Goal: Book appointment/travel/reservation

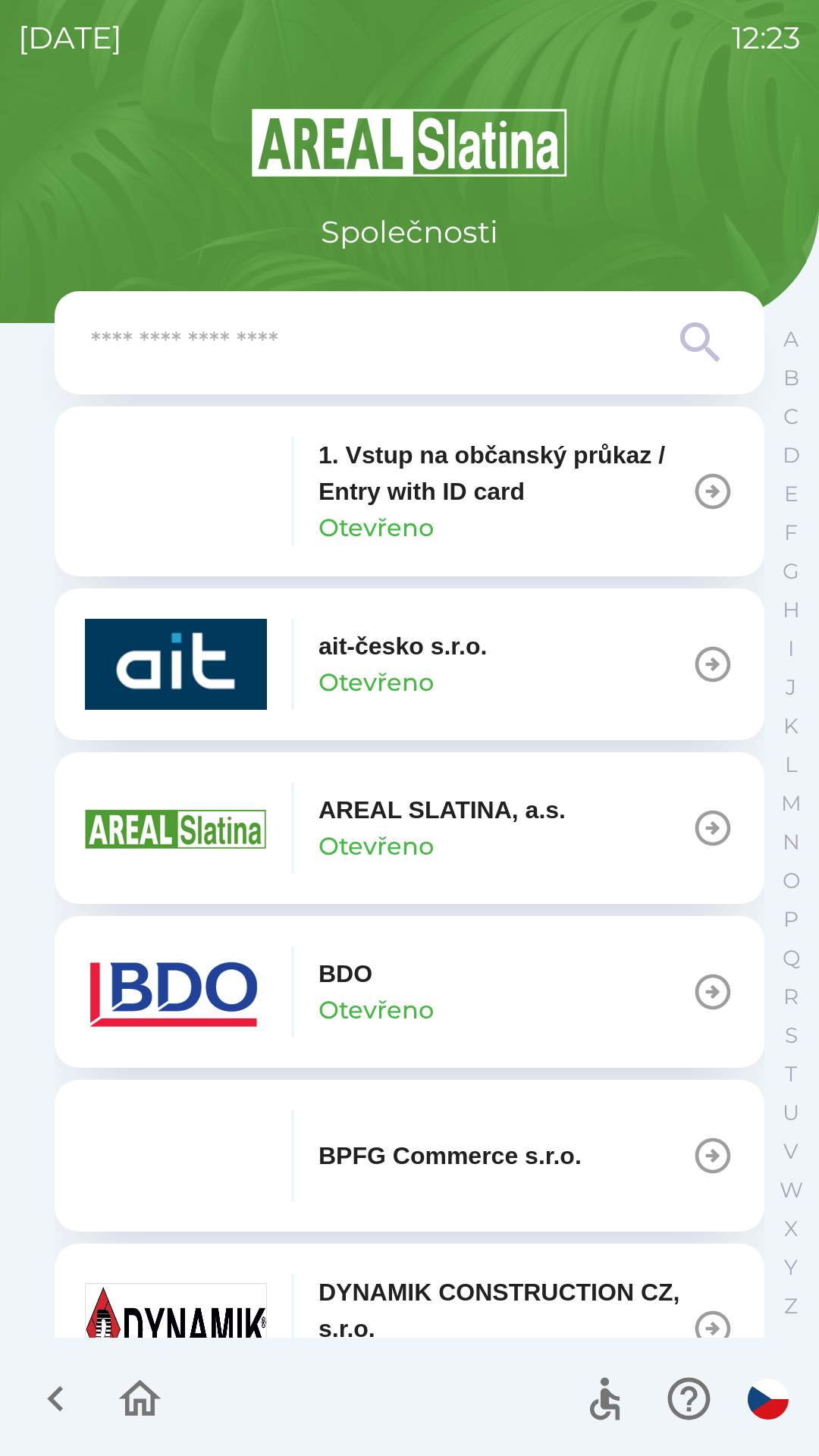
click at [400, 992] on p "Otevřeno" at bounding box center [376, 1010] width 116 height 36
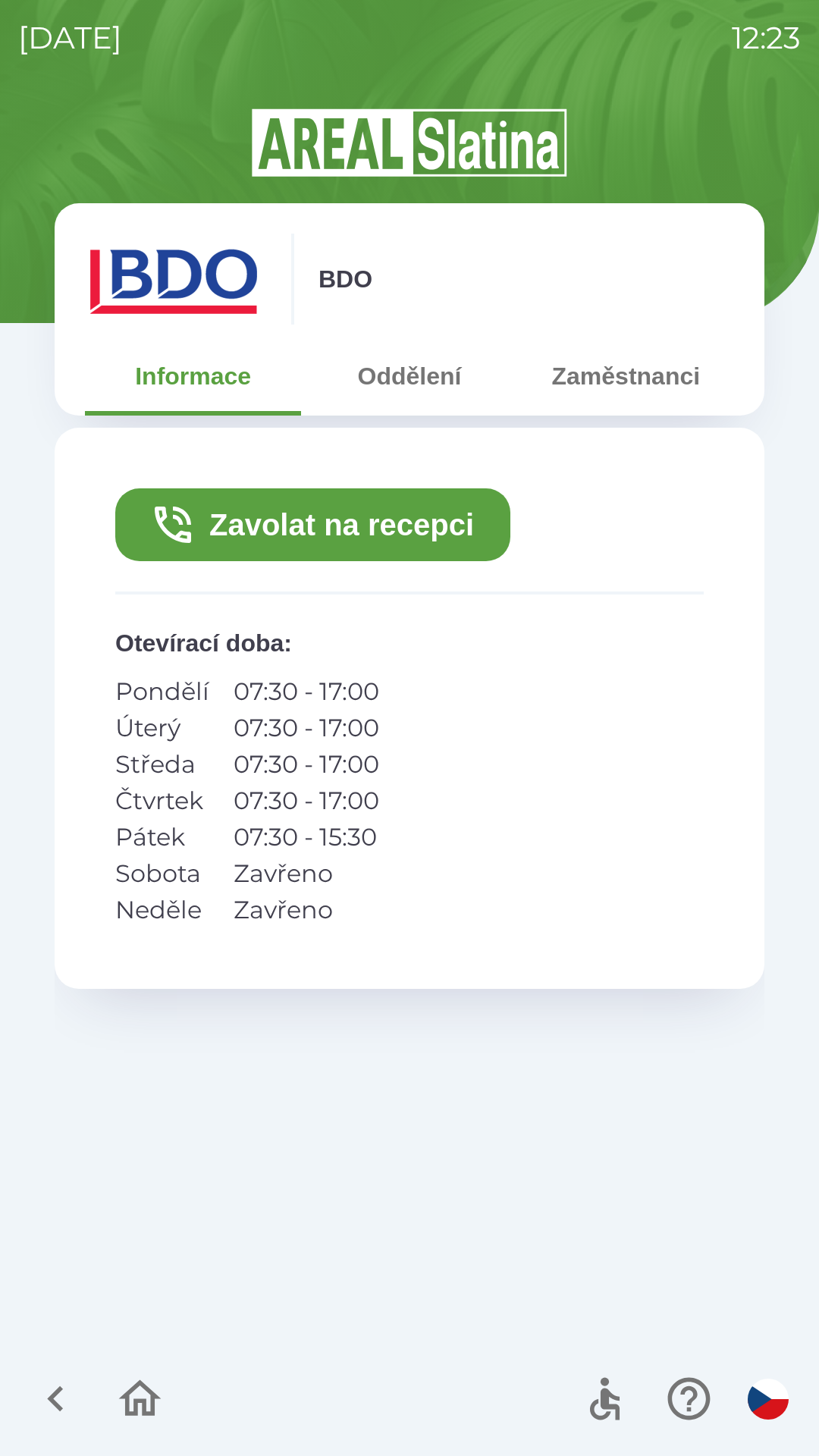
click at [381, 530] on button "Zavolat na recepci" at bounding box center [313, 525] width 395 height 73
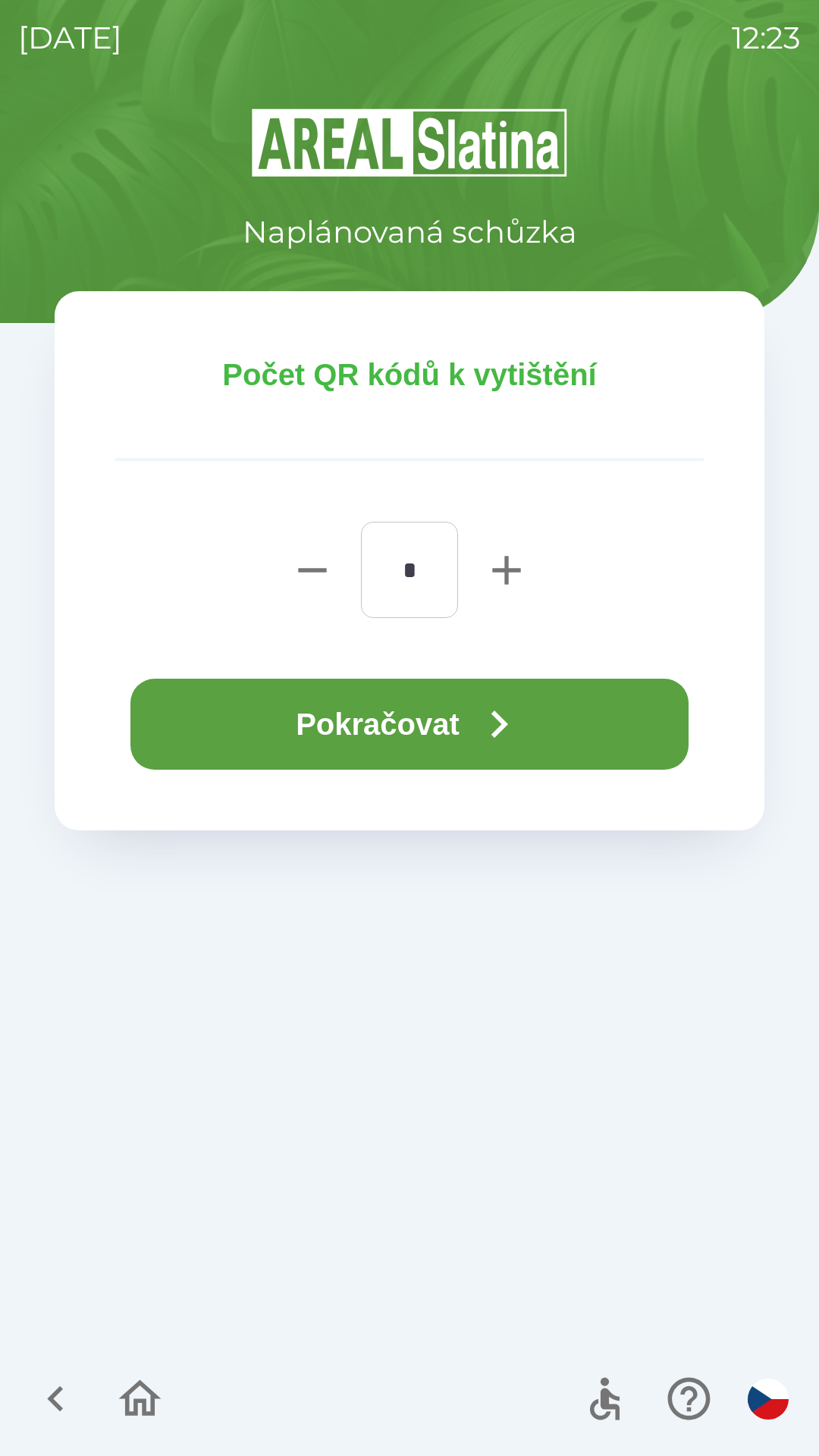
click at [395, 712] on button "Pokračovat" at bounding box center [409, 724] width 558 height 91
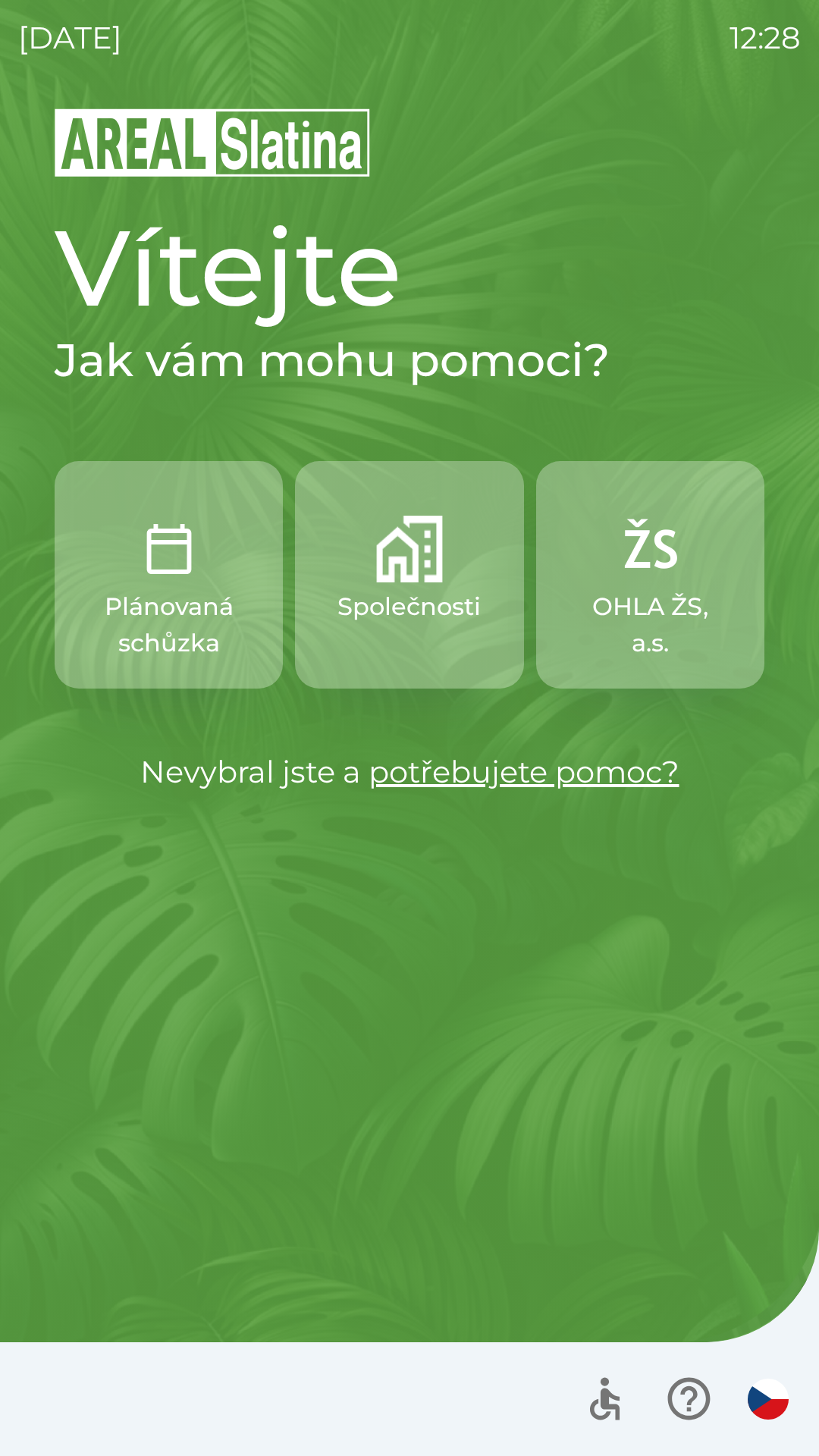
click at [401, 587] on button "Společnosti" at bounding box center [409, 576] width 228 height 228
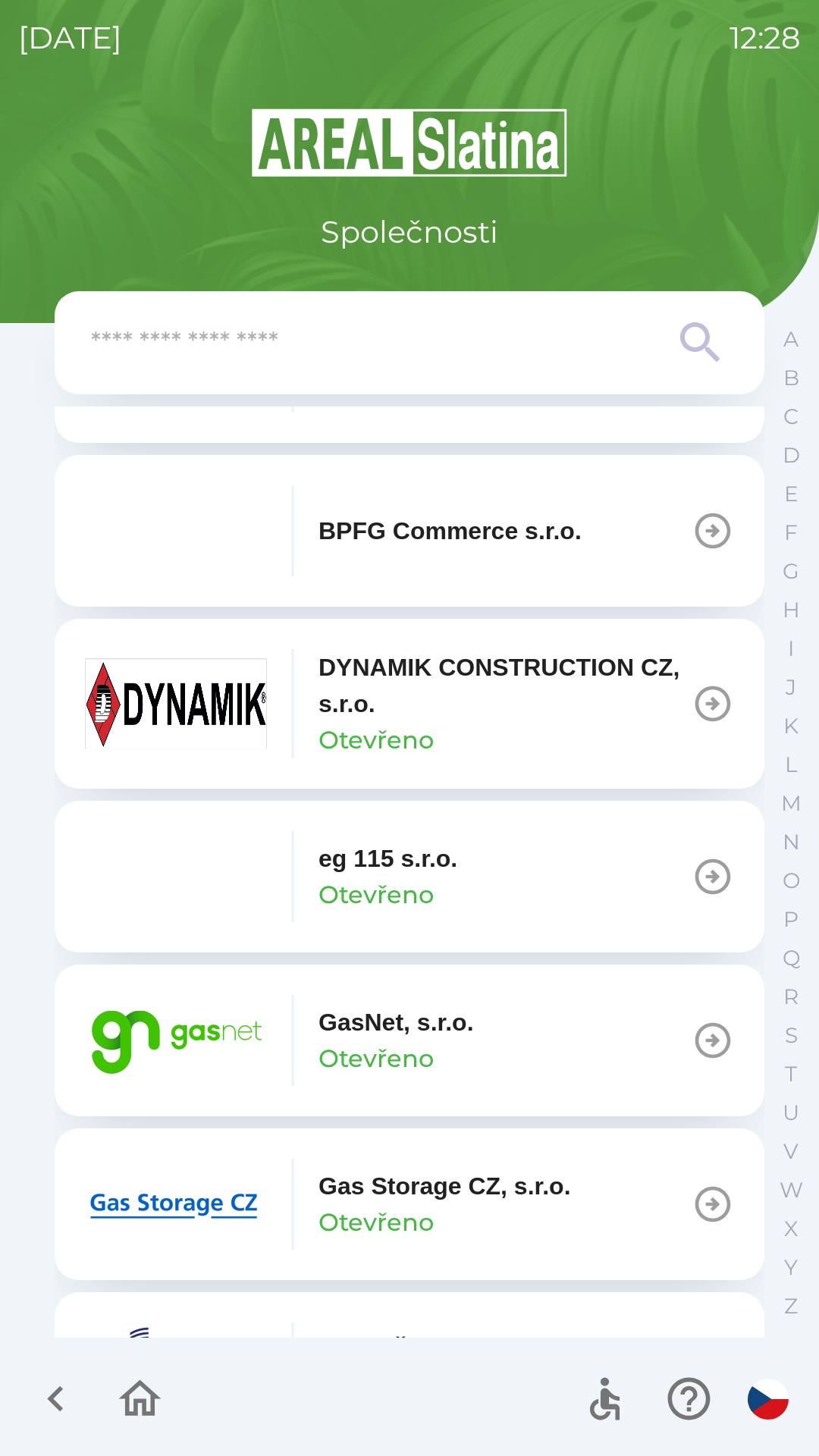
scroll to position [627, 0]
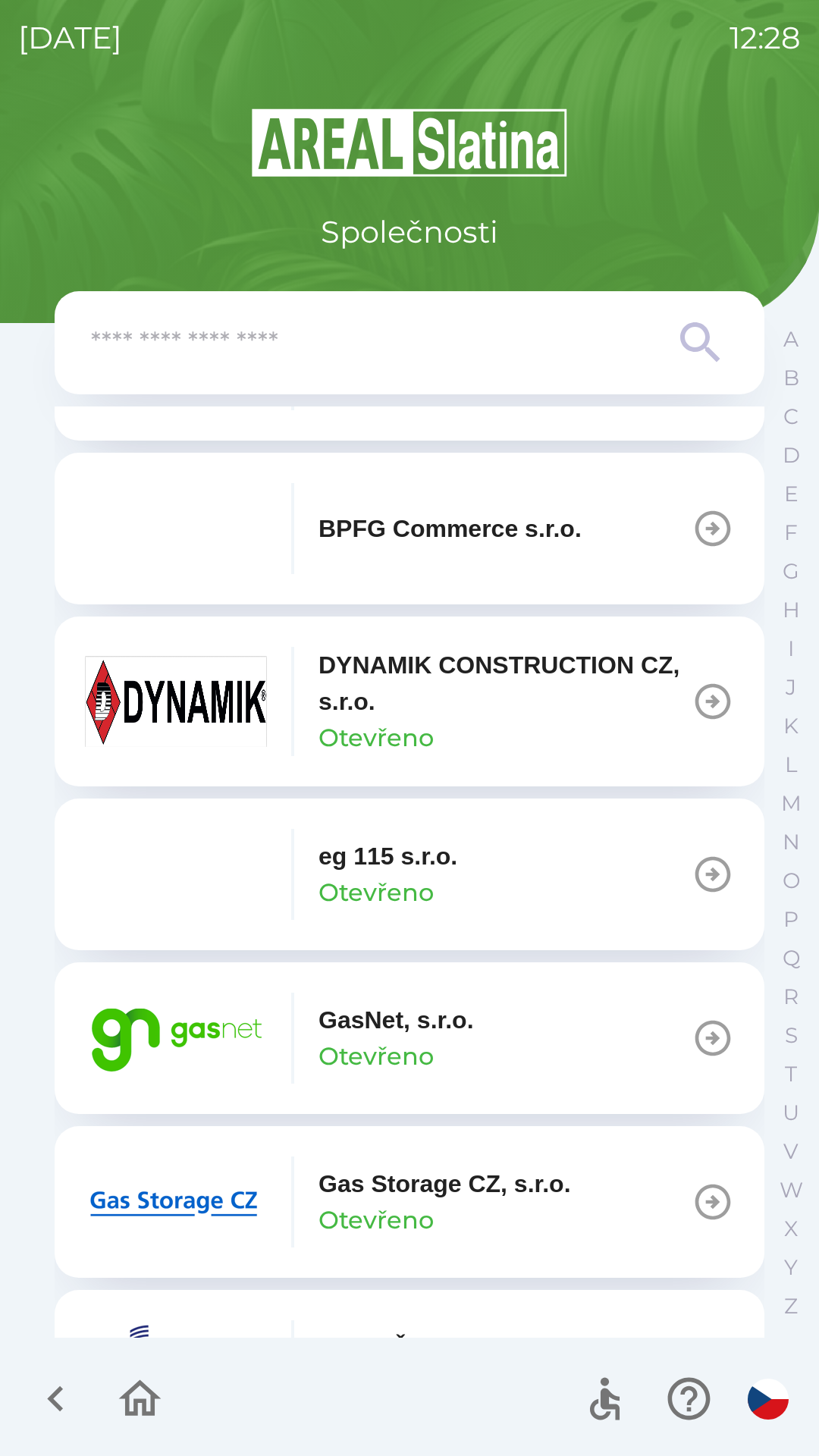
click at [443, 1187] on p "Gas Storage CZ, s.r.o." at bounding box center [445, 1184] width 253 height 36
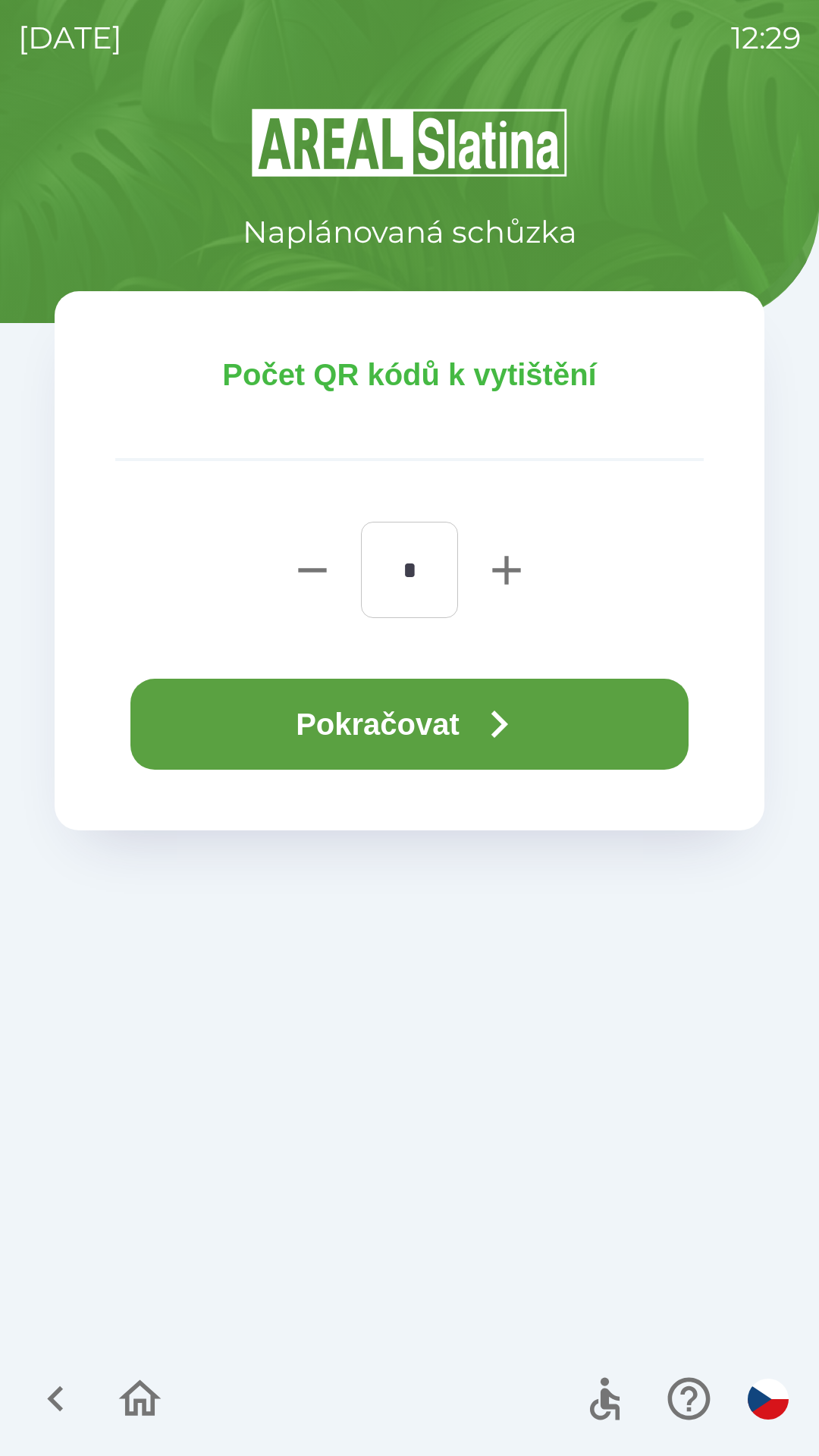
click at [448, 722] on button "Pokračovat" at bounding box center [409, 724] width 558 height 91
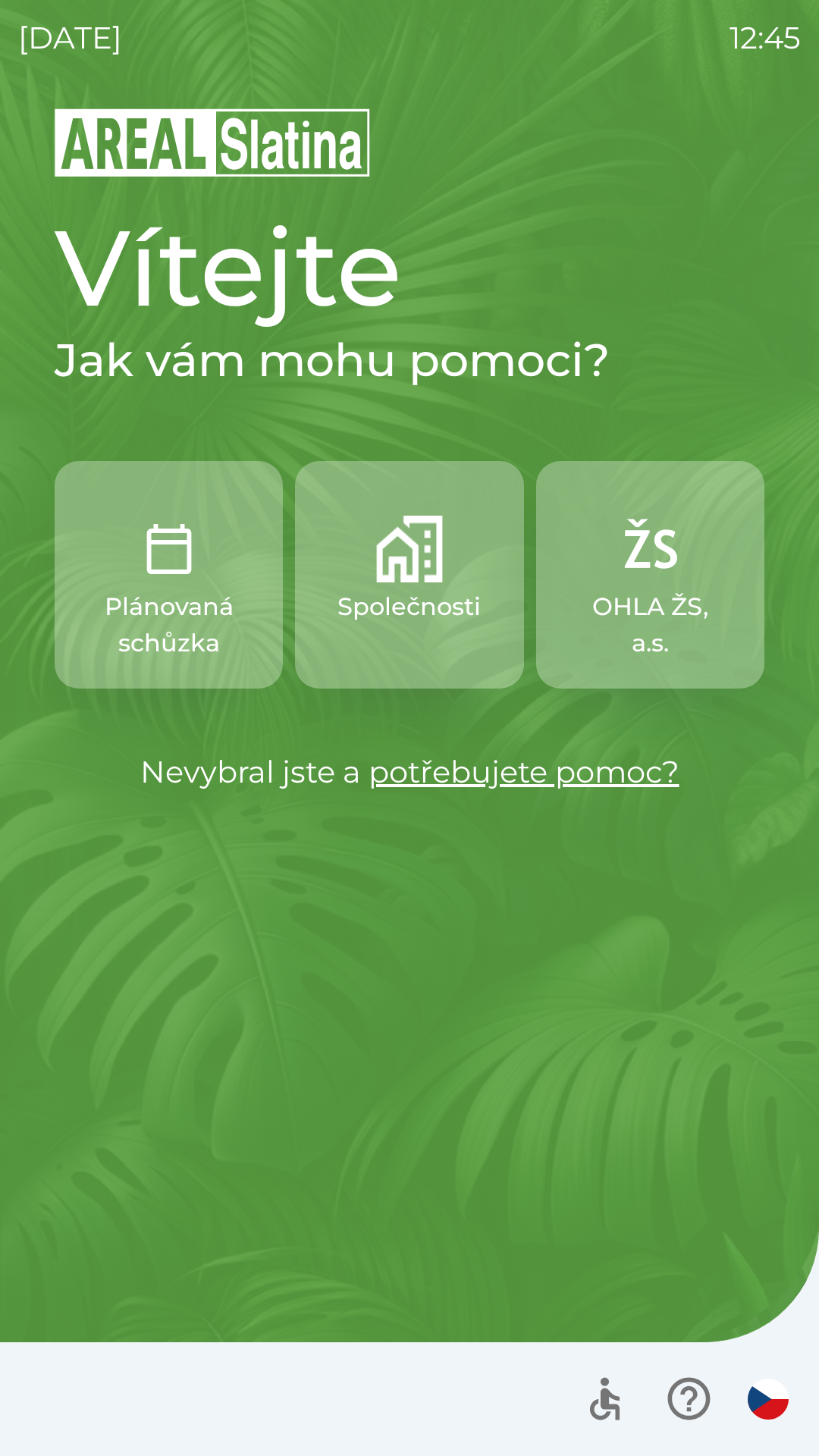
click at [415, 592] on p "Společnosti" at bounding box center [409, 607] width 143 height 36
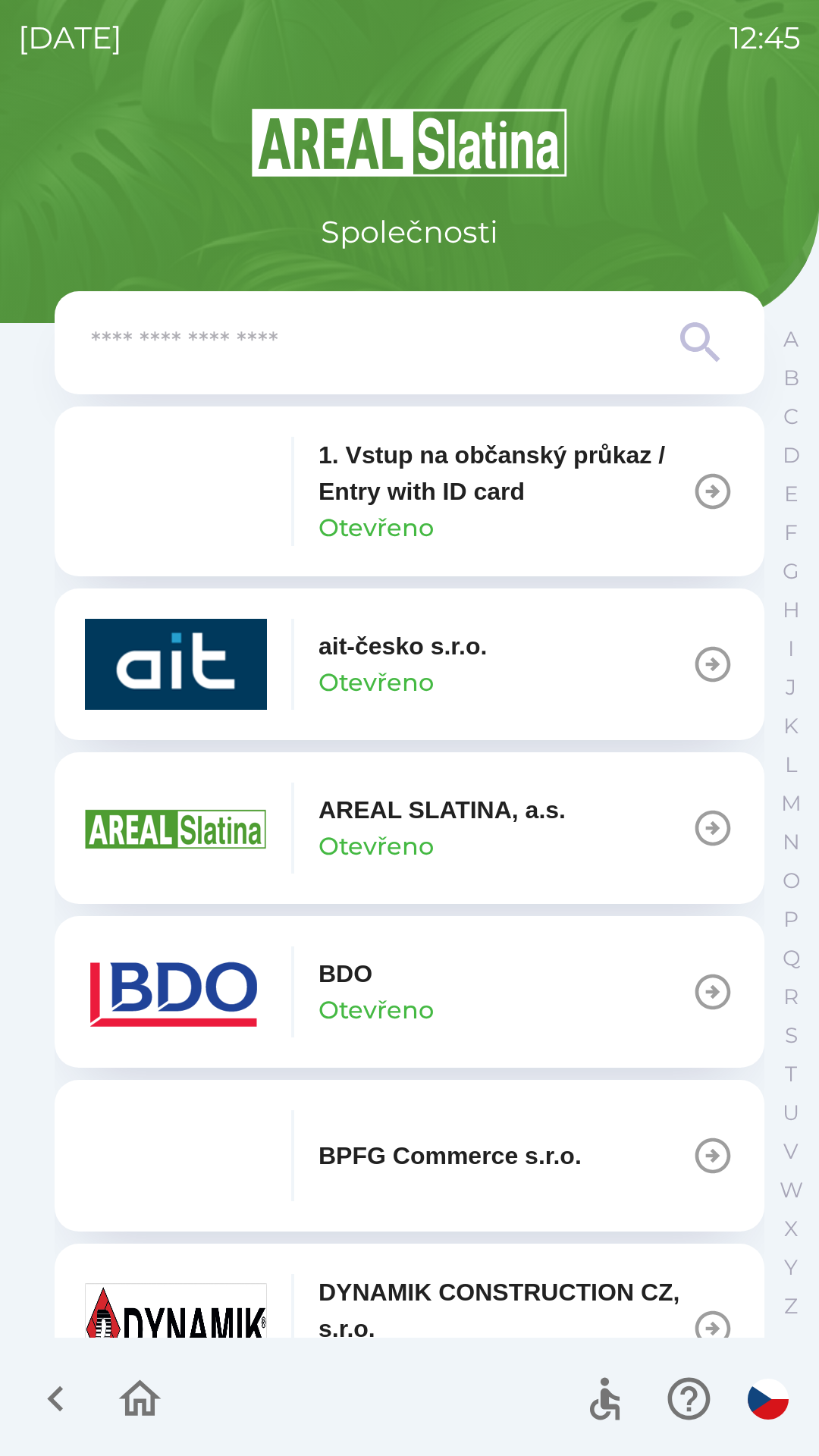
click at [456, 985] on button "BDO Otevřeno" at bounding box center [410, 992] width 710 height 152
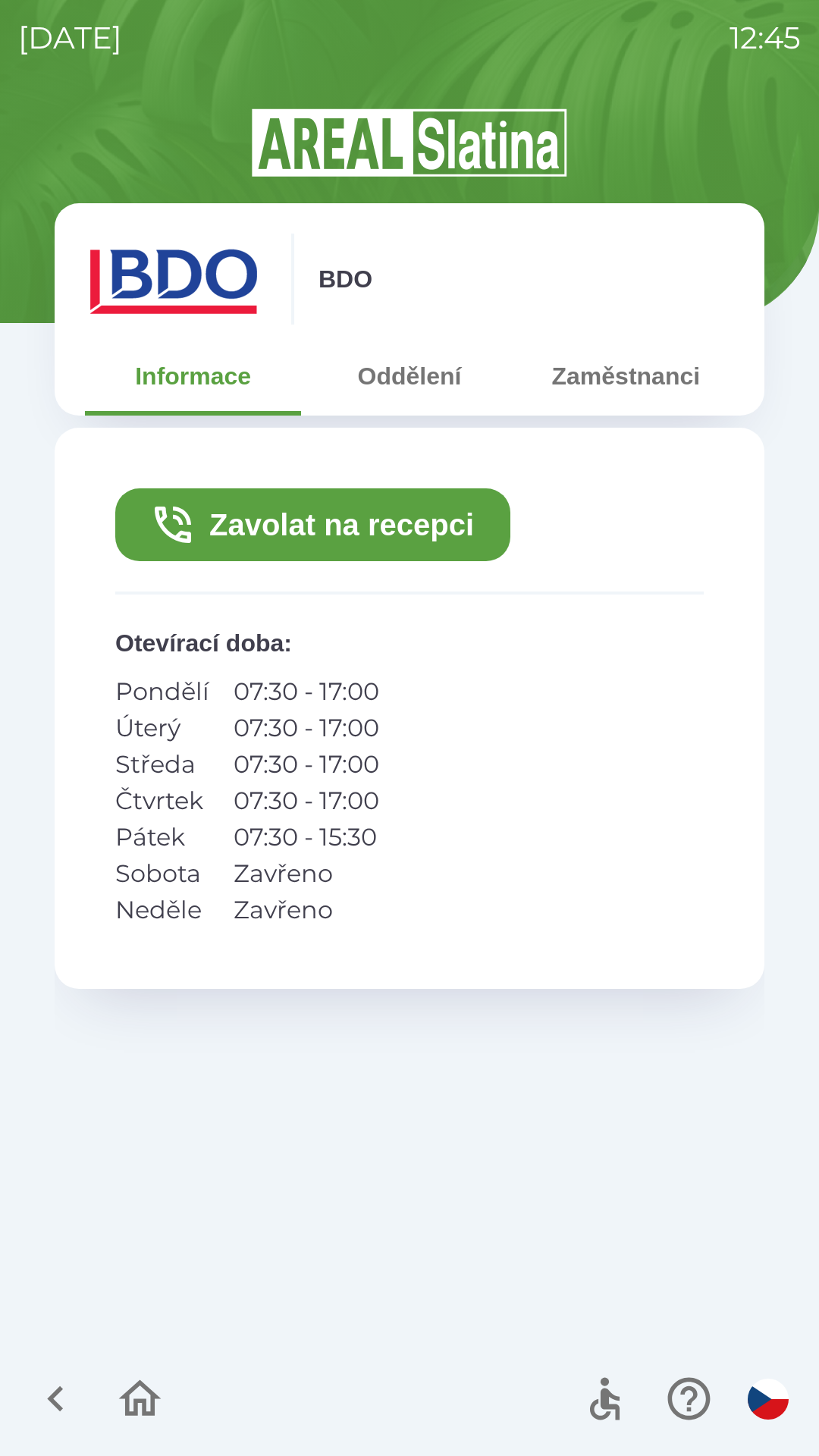
click at [409, 538] on button "Zavolat na recepci" at bounding box center [313, 525] width 395 height 73
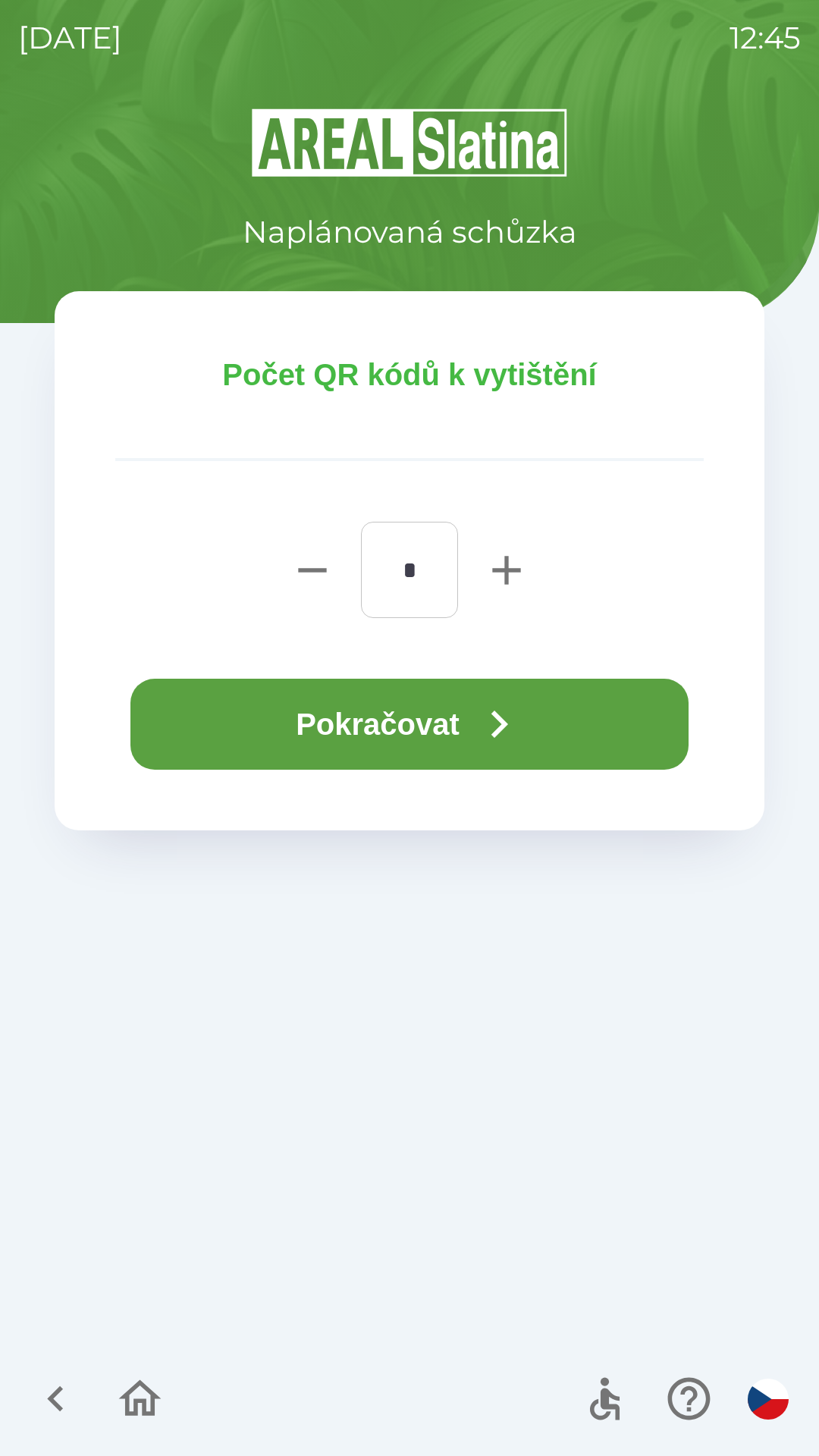
click at [431, 724] on button "Pokračovat" at bounding box center [409, 724] width 558 height 91
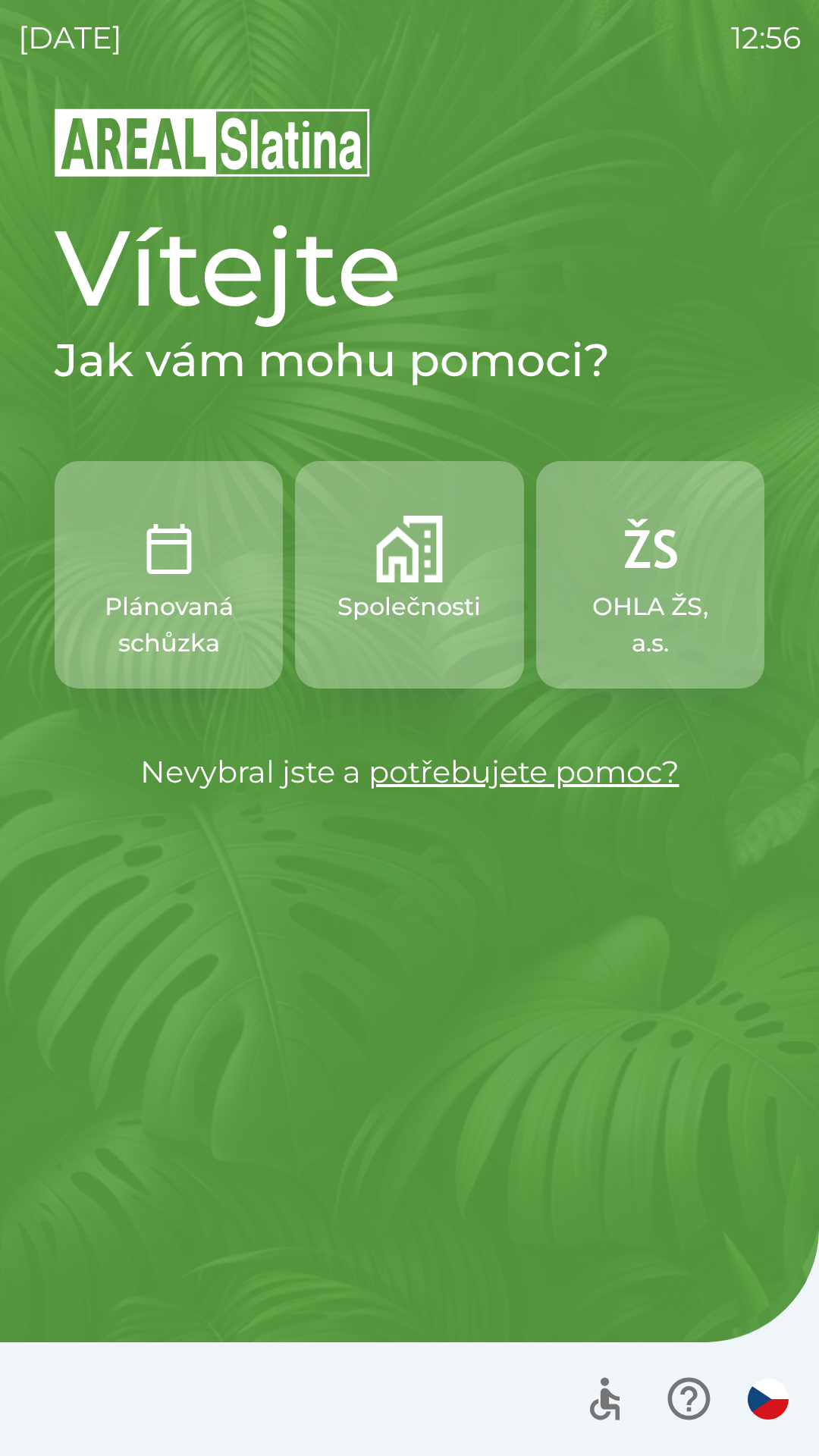
click at [641, 629] on p "OHLA ŽS, a.s." at bounding box center [651, 625] width 156 height 73
click at [456, 571] on button "Společnosti" at bounding box center [409, 576] width 228 height 228
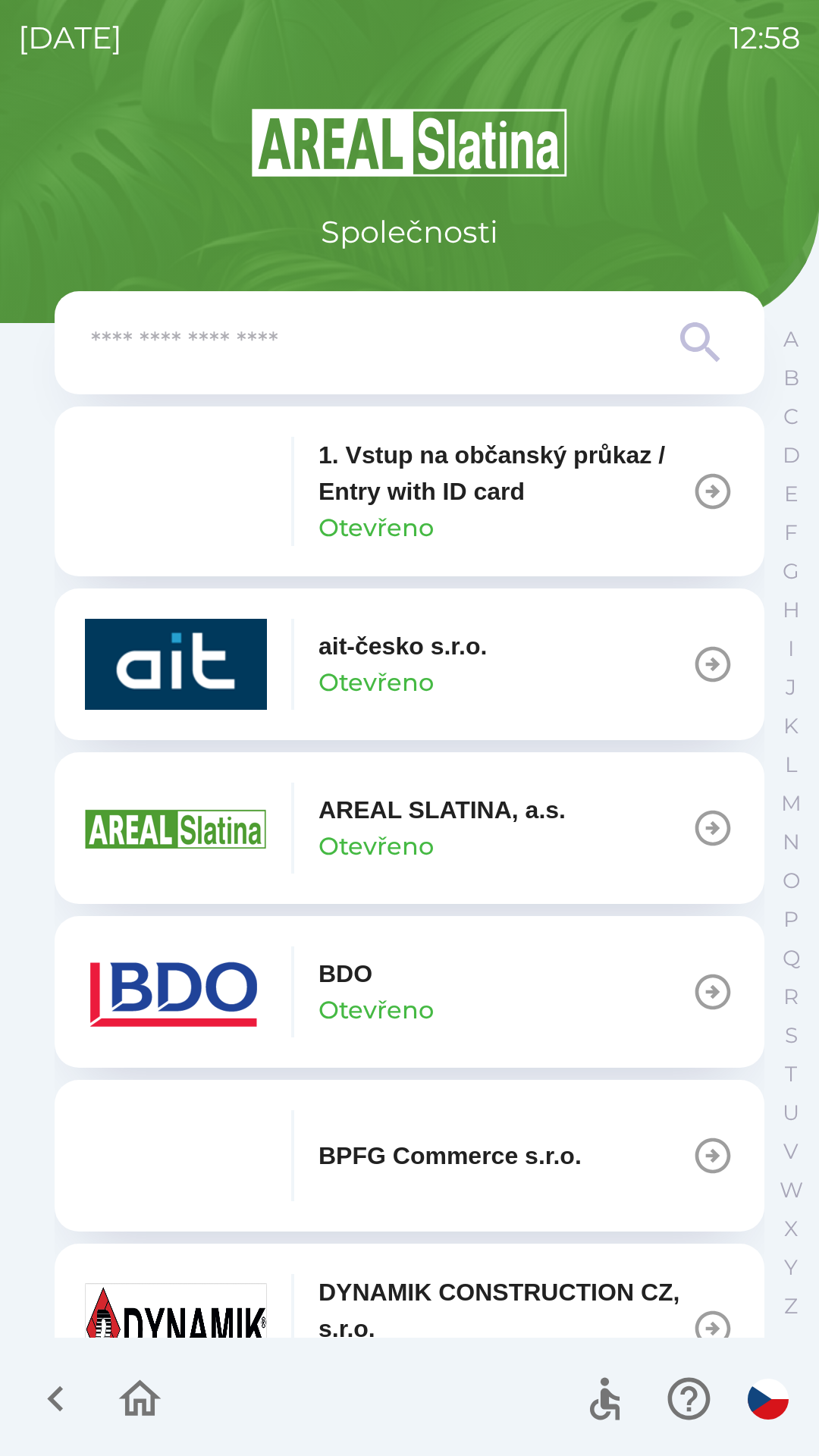
click at [546, 999] on button "BDO Otevřeno" at bounding box center [410, 992] width 710 height 152
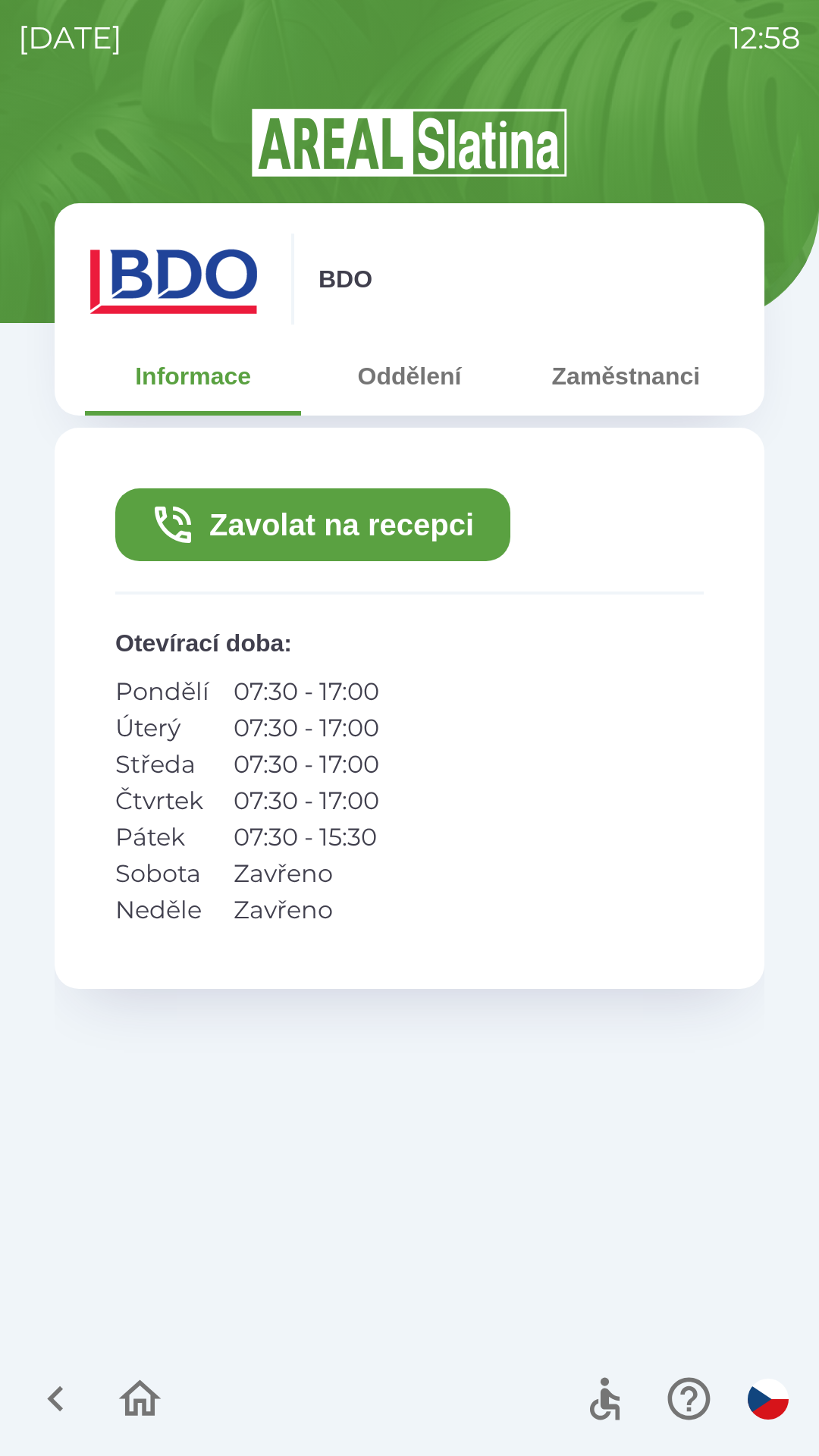
click at [415, 512] on button "Zavolat na recepci" at bounding box center [313, 525] width 395 height 73
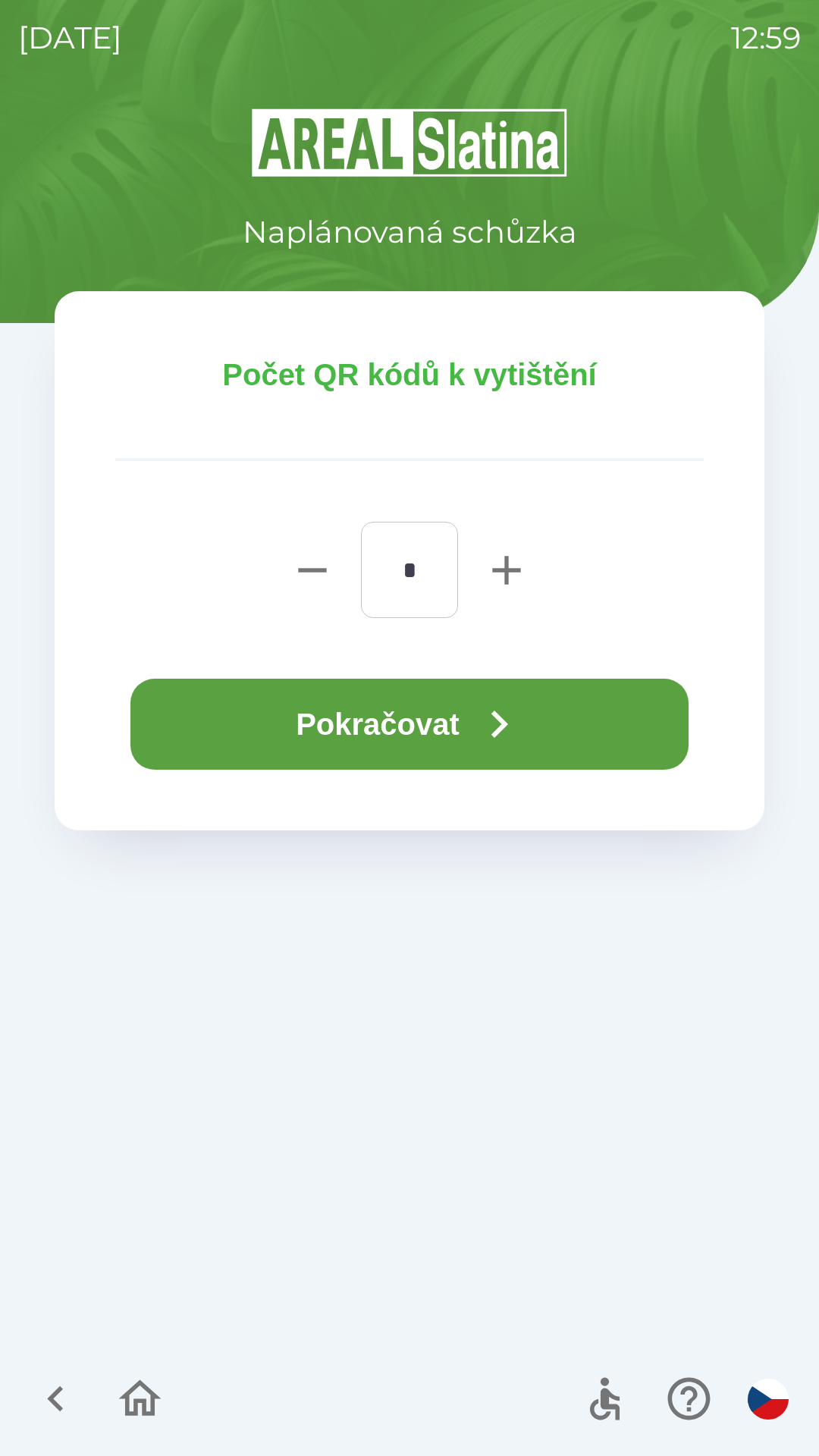
click at [494, 572] on icon "button" at bounding box center [506, 570] width 28 height 28
type input "*"
click at [489, 742] on icon "button" at bounding box center [498, 724] width 55 height 55
